Goal: Task Accomplishment & Management: Complete application form

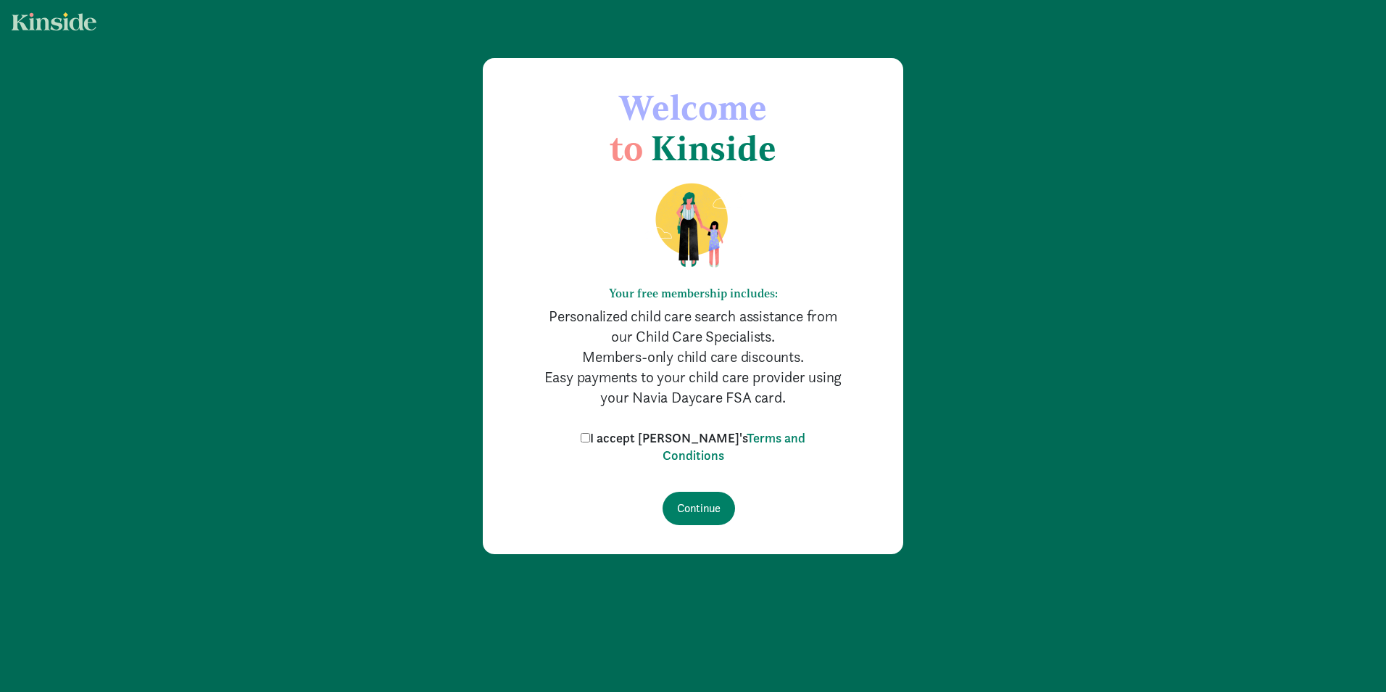
click at [590, 435] on input "I accept [PERSON_NAME]'s Terms and Conditions" at bounding box center [585, 437] width 9 height 9
checkbox input "true"
click at [701, 509] on input "Continue" at bounding box center [699, 508] width 73 height 33
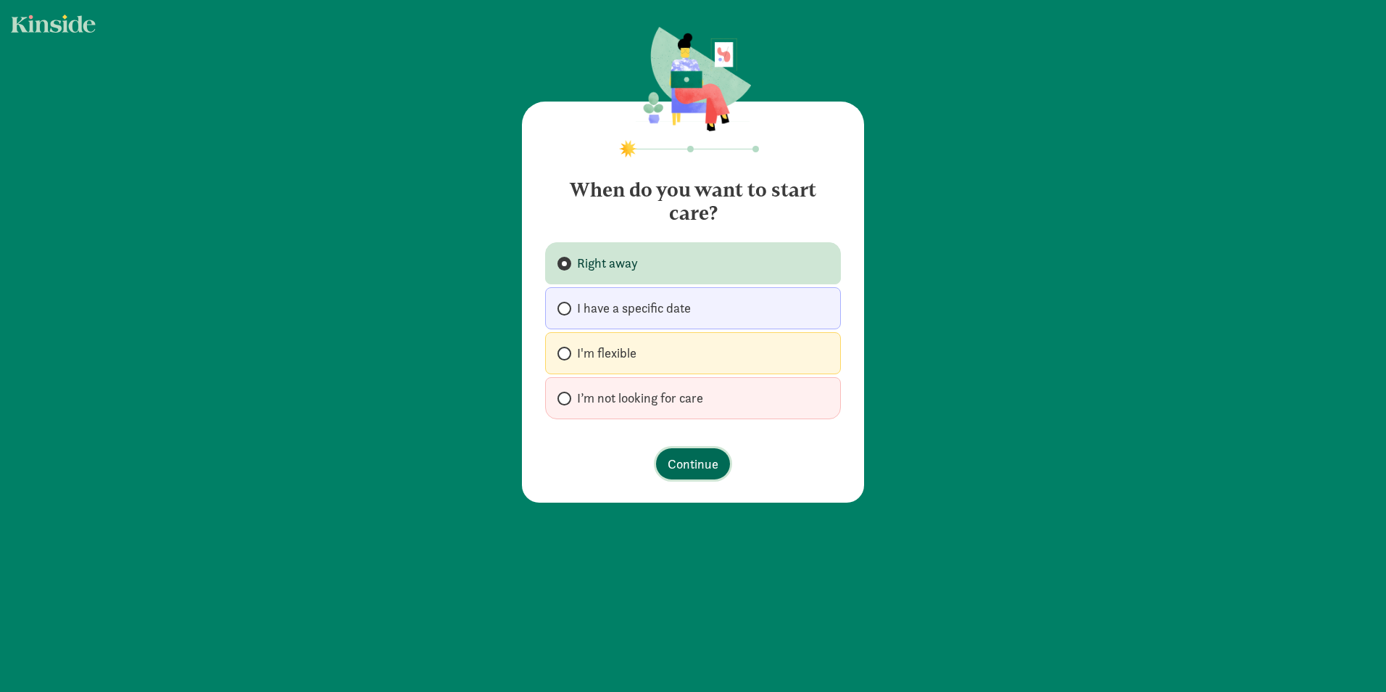
click at [677, 458] on span "Continue" at bounding box center [693, 464] width 51 height 20
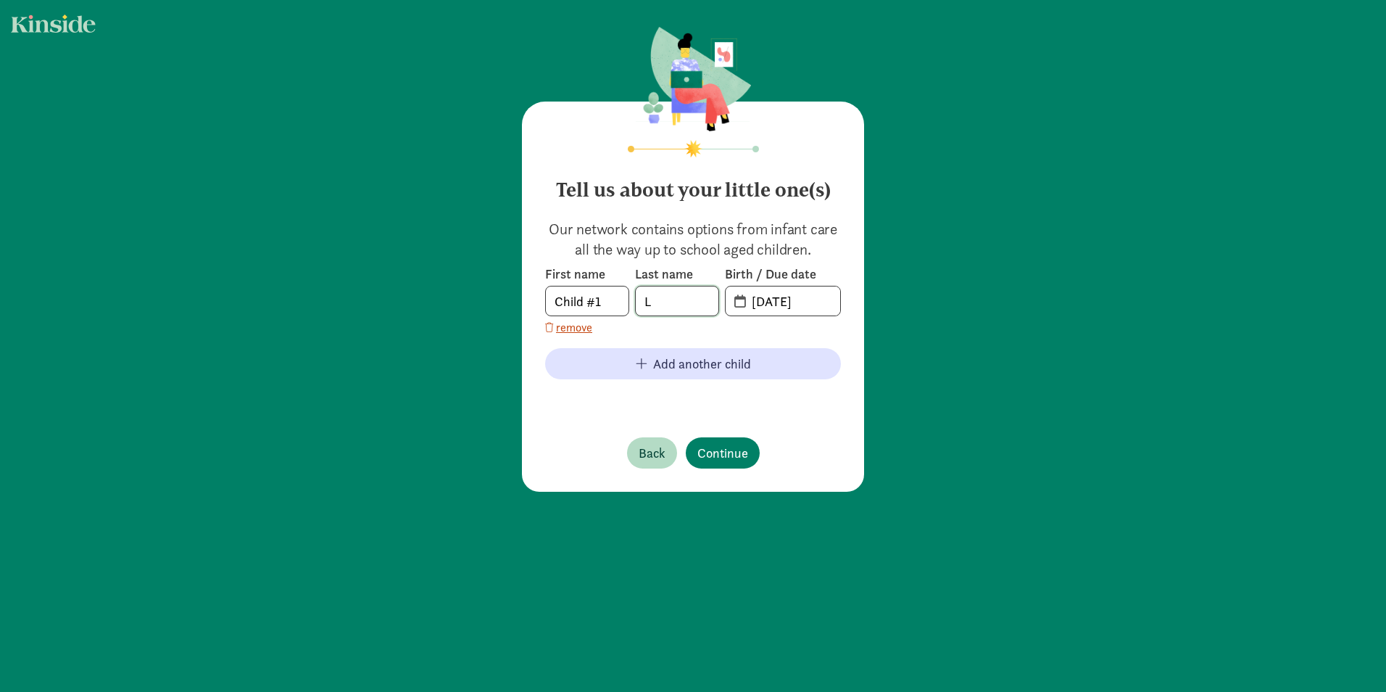
drag, startPoint x: 669, startPoint y: 307, endPoint x: 593, endPoint y: 301, distance: 76.4
click at [593, 301] on div "First name Child #1 Last name L Birth / Due date 08-18-2025" at bounding box center [693, 290] width 296 height 51
